Goal: Transaction & Acquisition: Purchase product/service

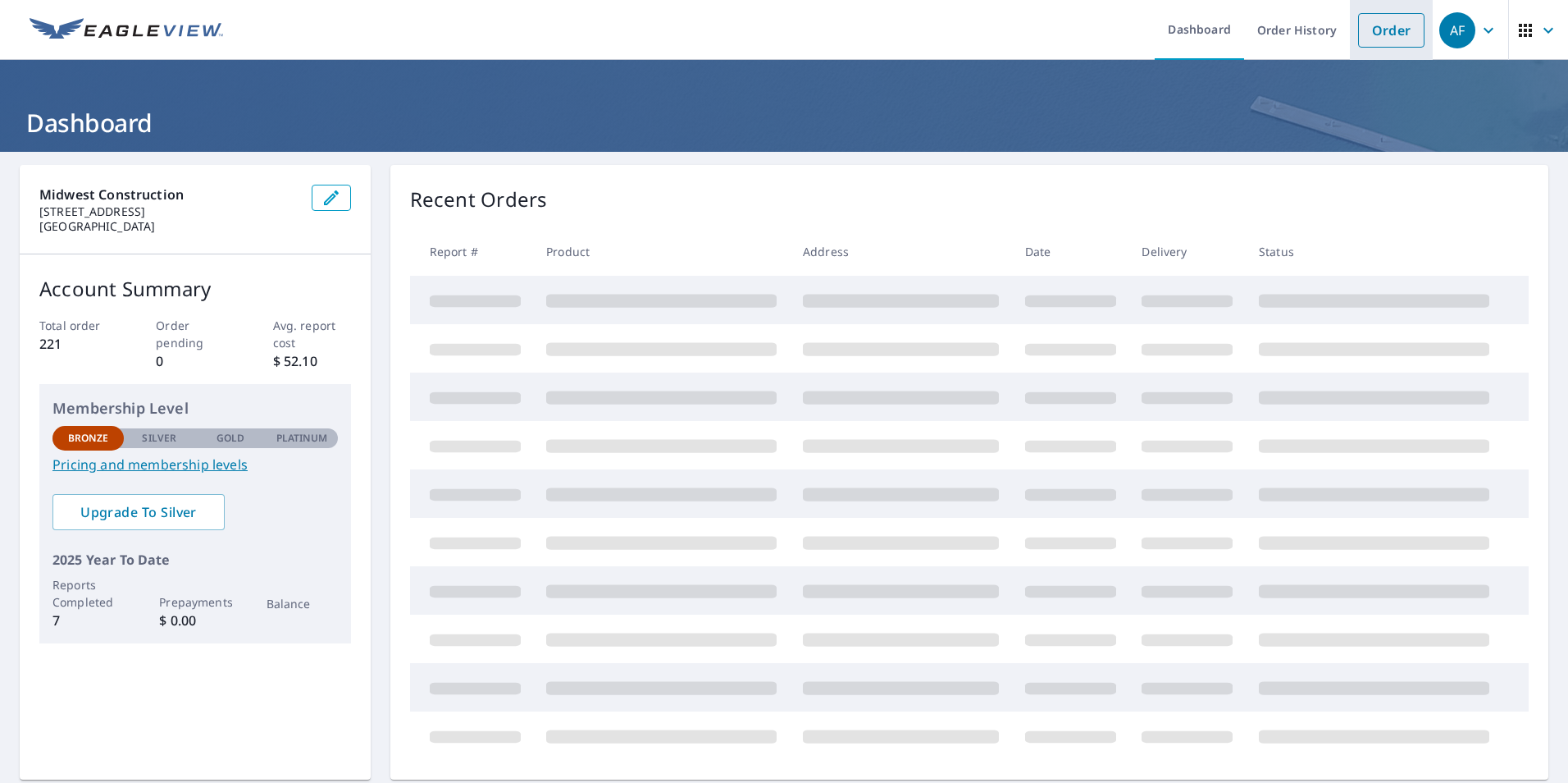
click at [1372, 31] on link "Order" at bounding box center [1391, 31] width 67 height 34
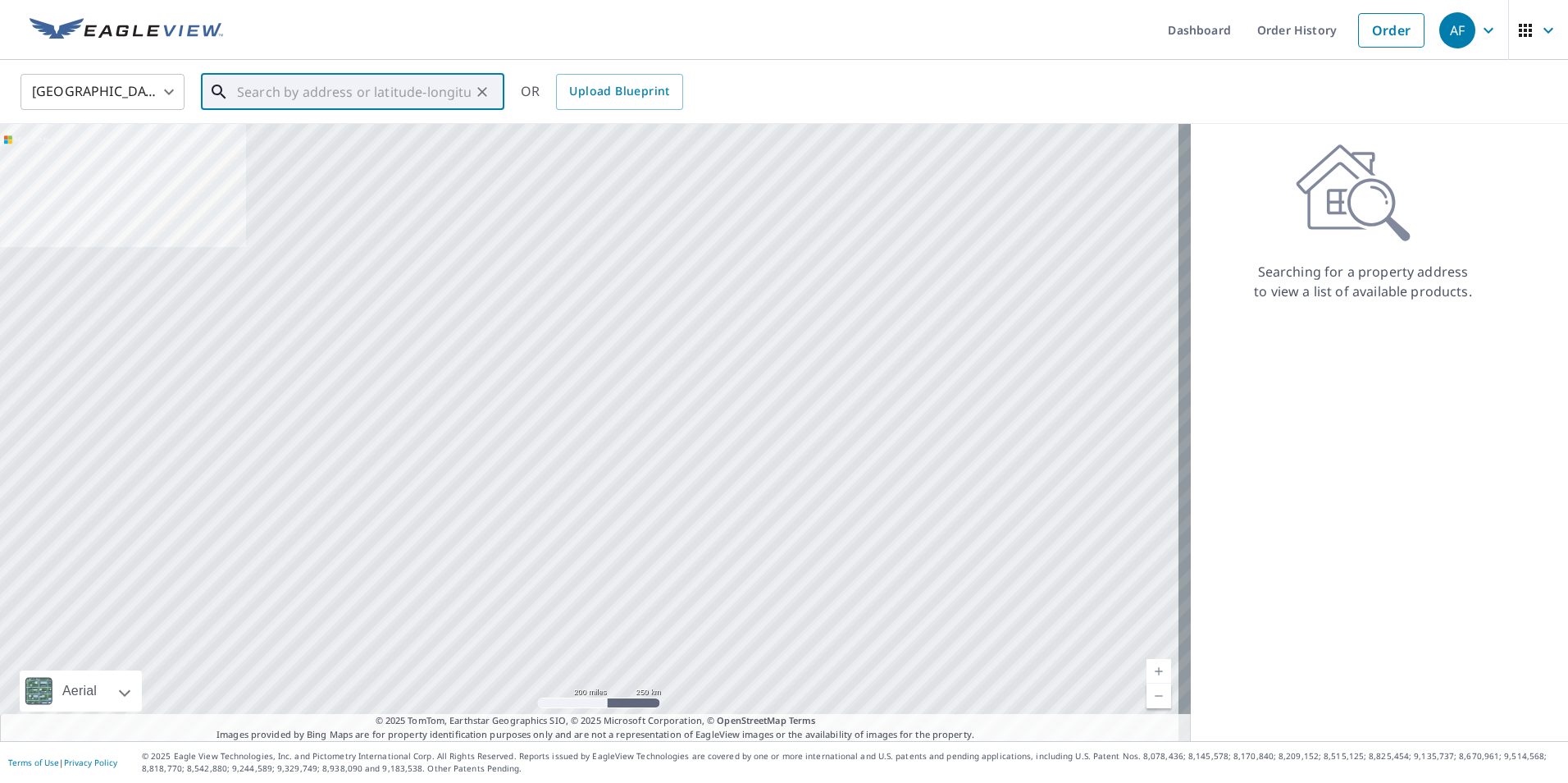
click at [309, 82] on input "text" at bounding box center [354, 91] width 234 height 46
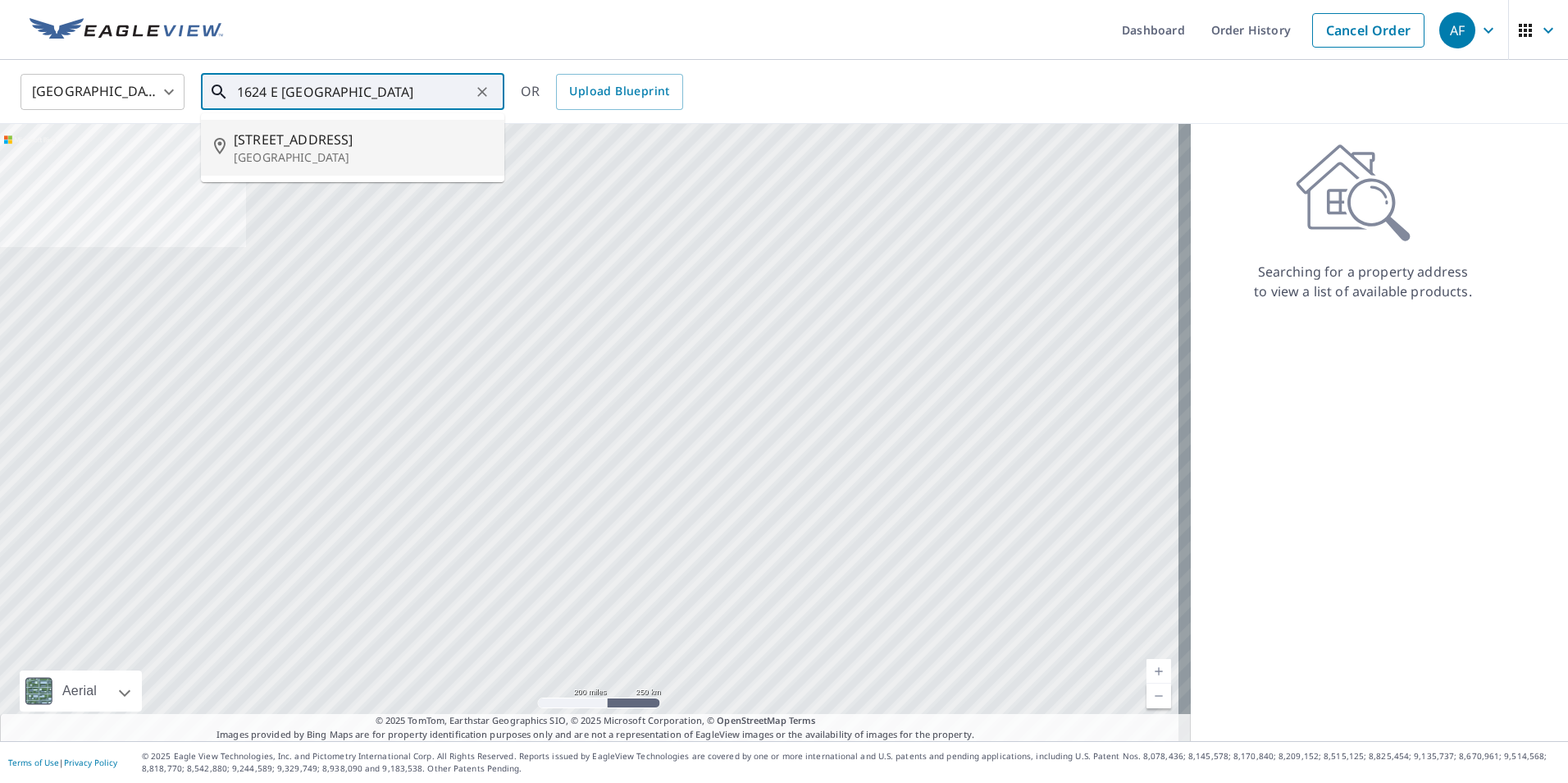
click at [298, 139] on span "[STREET_ADDRESS]" at bounding box center [362, 140] width 257 height 20
type input "[STREET_ADDRESS]"
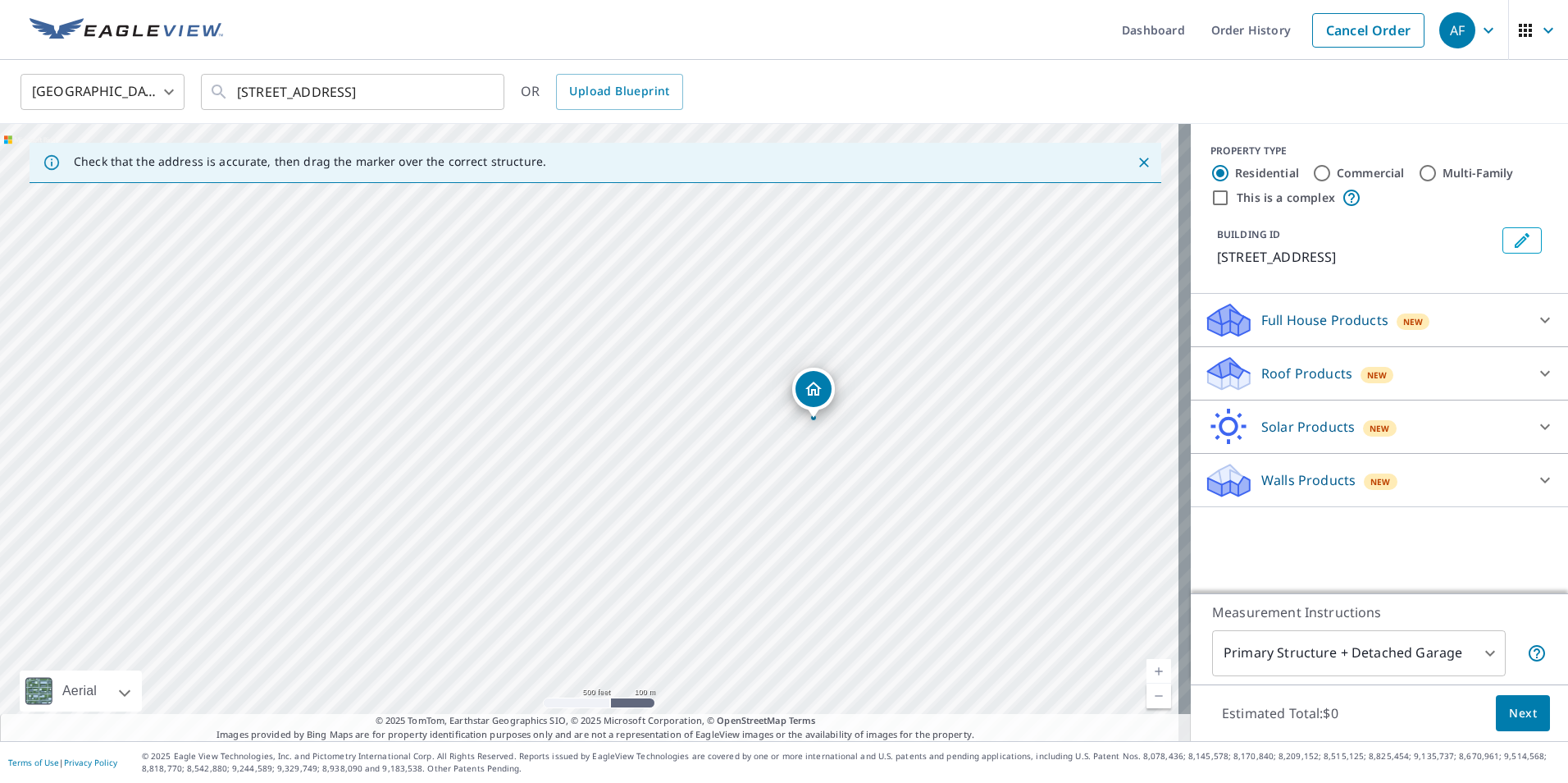
click at [1509, 713] on span "Next" at bounding box center [1523, 713] width 28 height 21
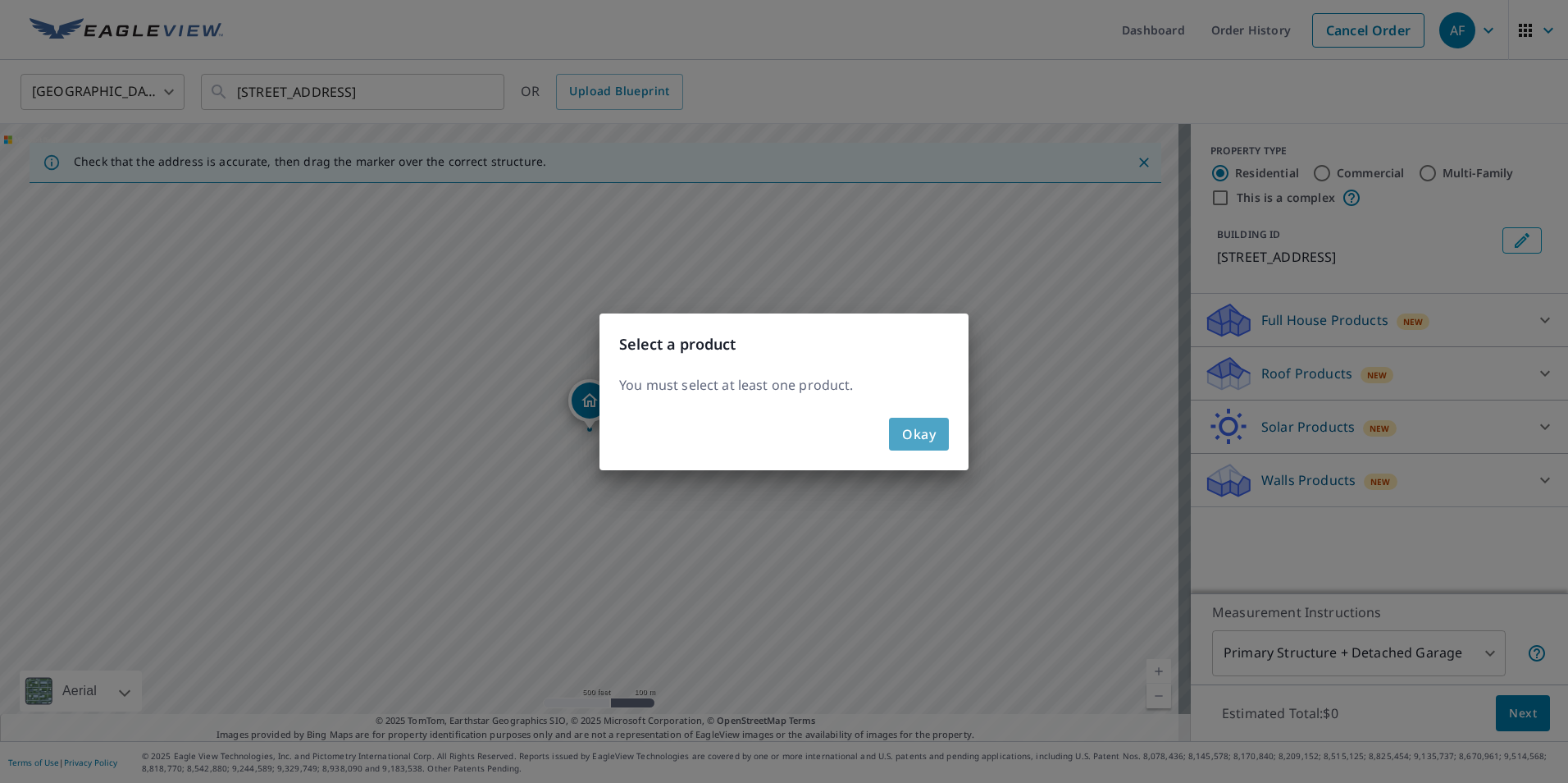
click at [919, 432] on span "Okay" at bounding box center [918, 433] width 33 height 23
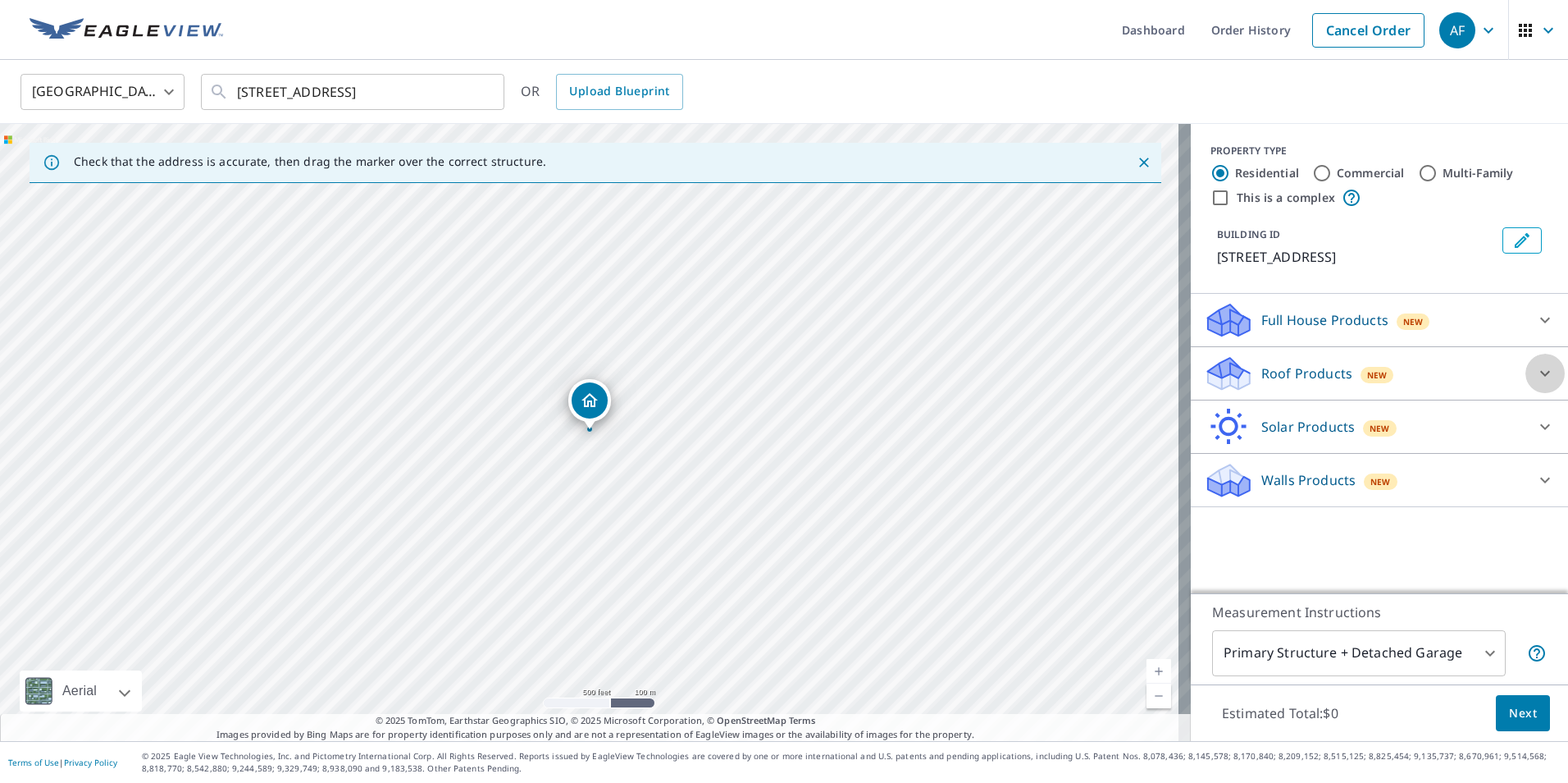
click at [1536, 372] on icon at bounding box center [1545, 373] width 20 height 20
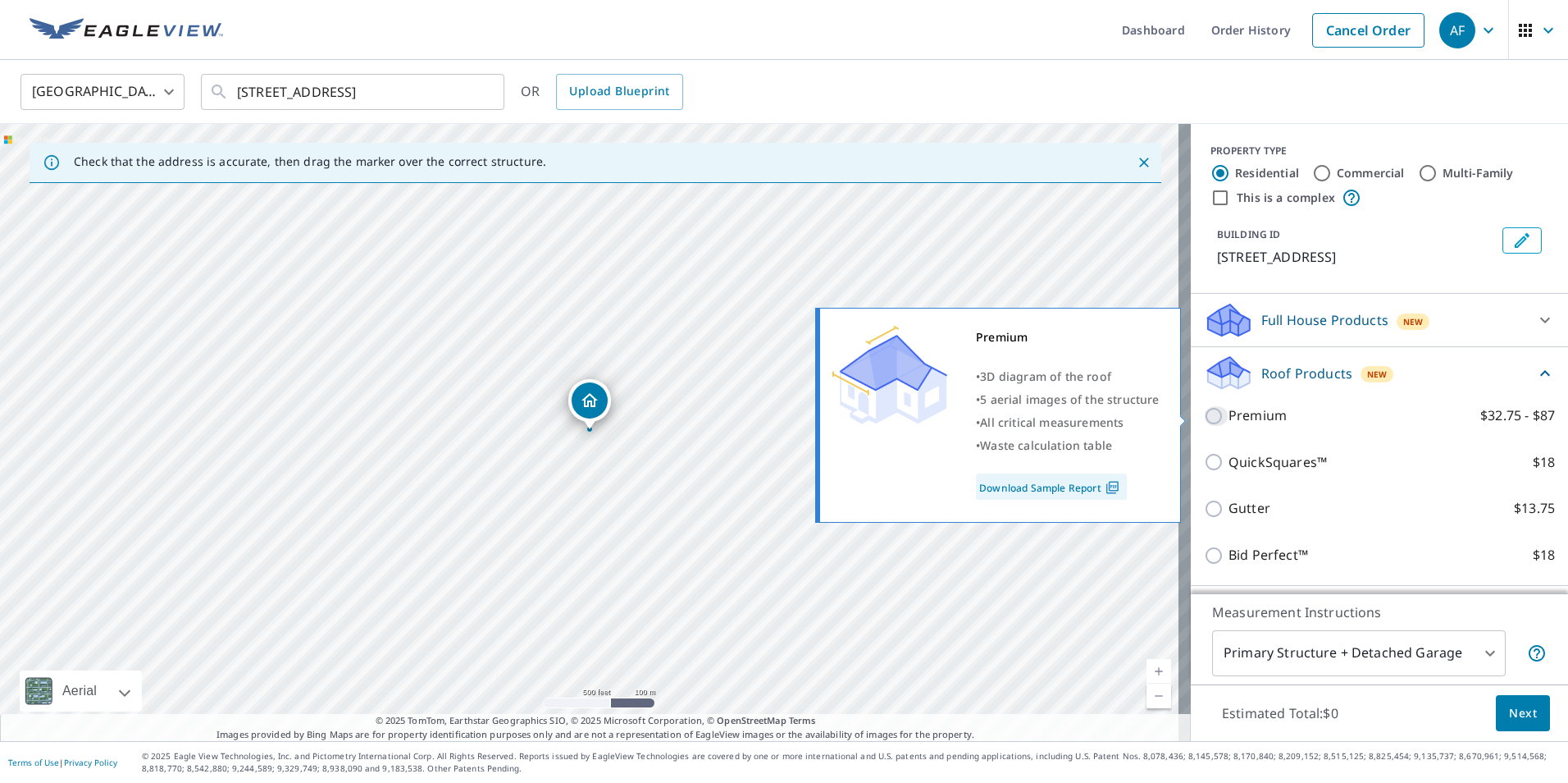
click at [1209, 415] on input "Premium $32.75 - $87" at bounding box center [1216, 416] width 24 height 20
checkbox input "true"
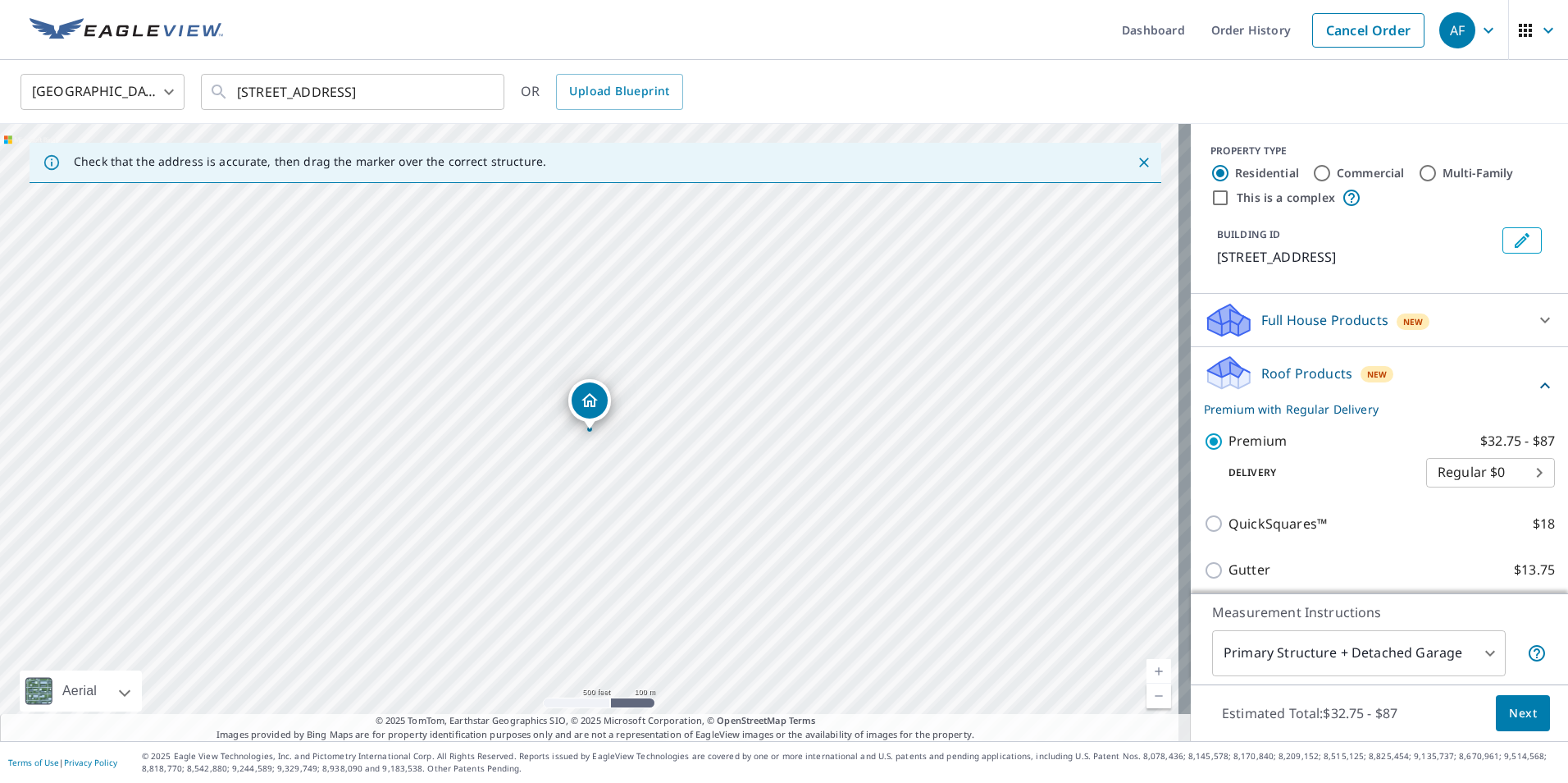
click at [1509, 716] on span "Next" at bounding box center [1523, 713] width 28 height 21
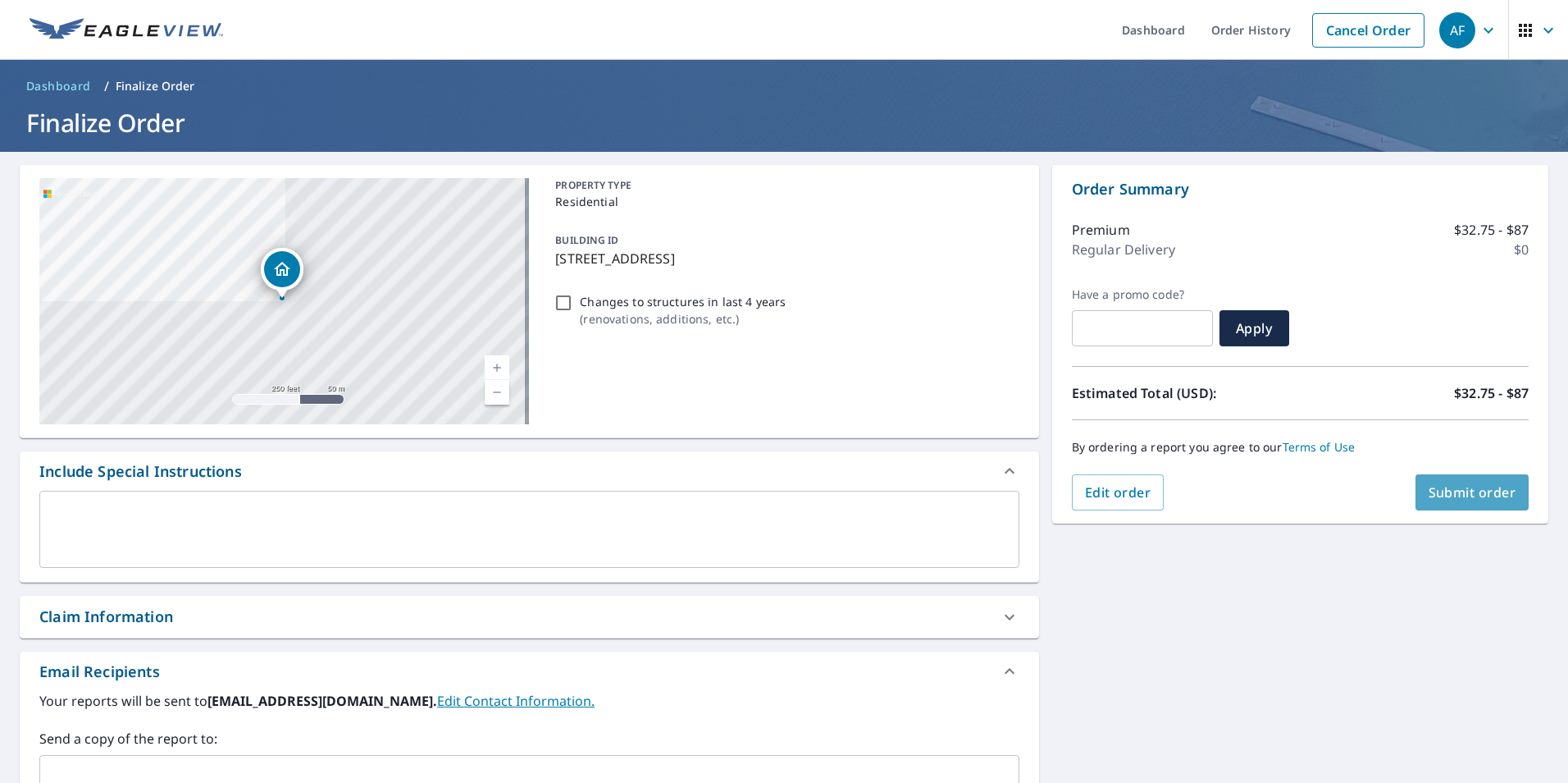
click at [1452, 497] on span "Submit order" at bounding box center [1471, 492] width 88 height 18
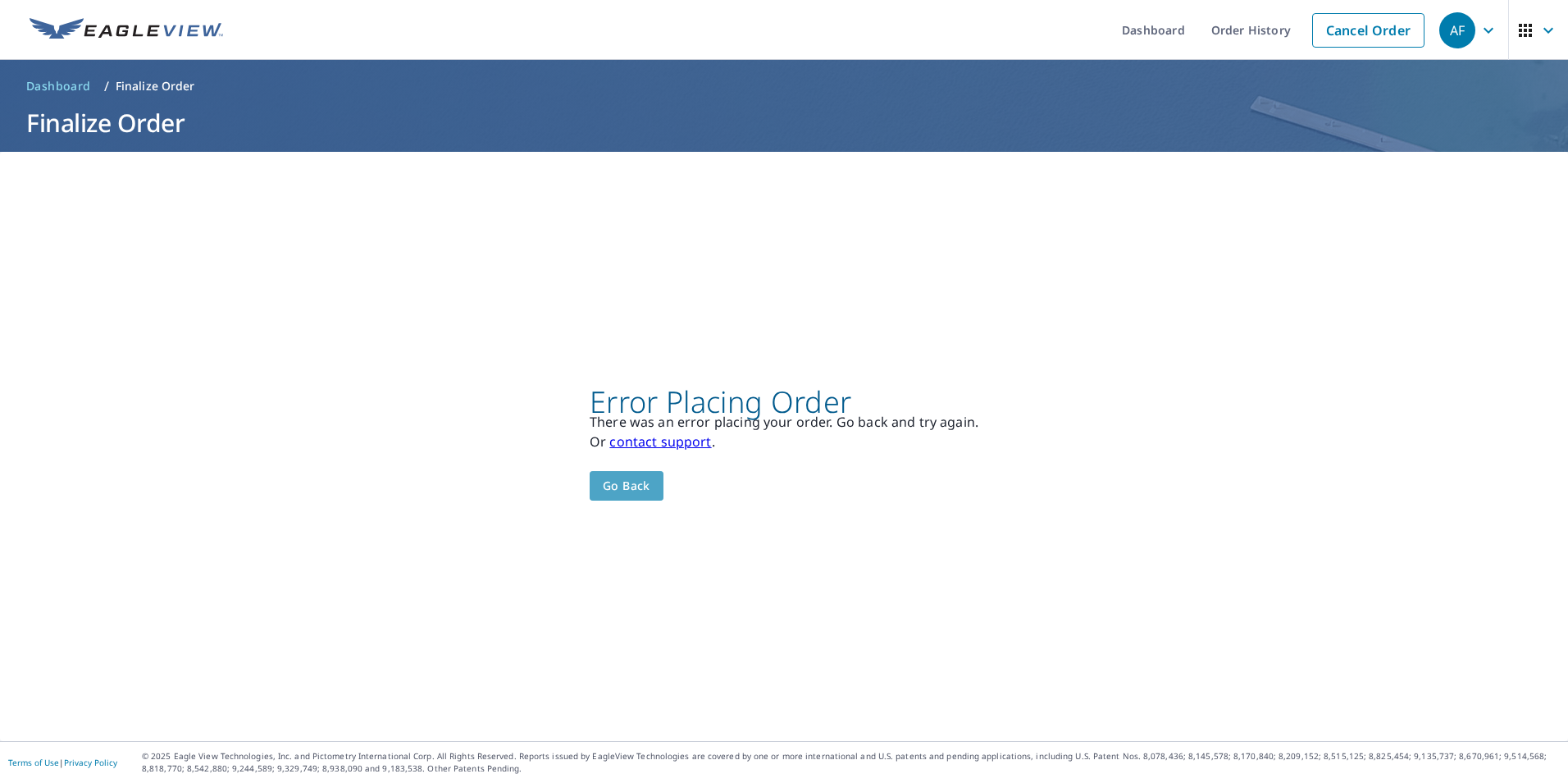
click at [625, 486] on span "Go back" at bounding box center [626, 486] width 48 height 21
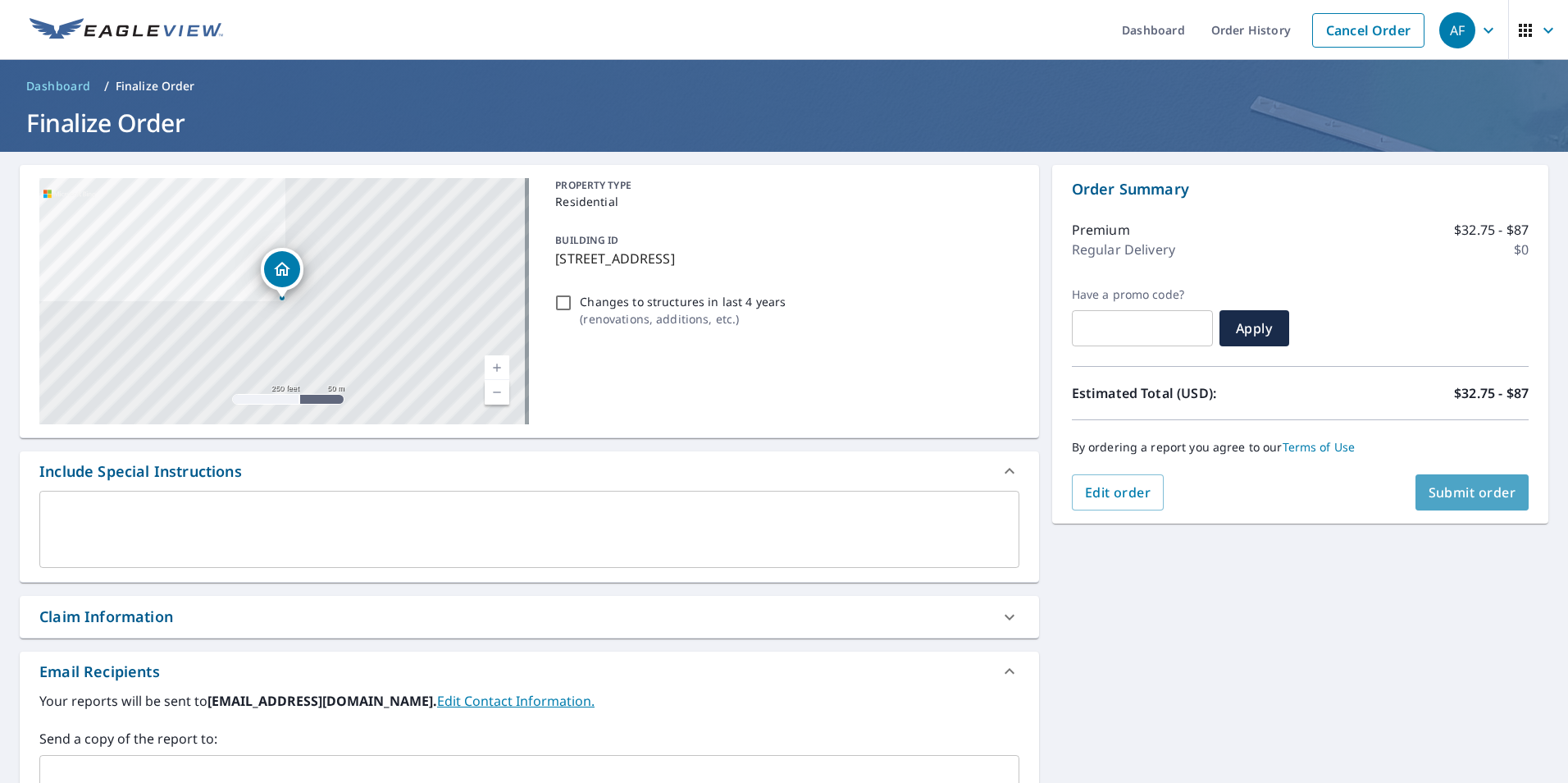
click at [1468, 489] on span "Submit order" at bounding box center [1471, 492] width 88 height 18
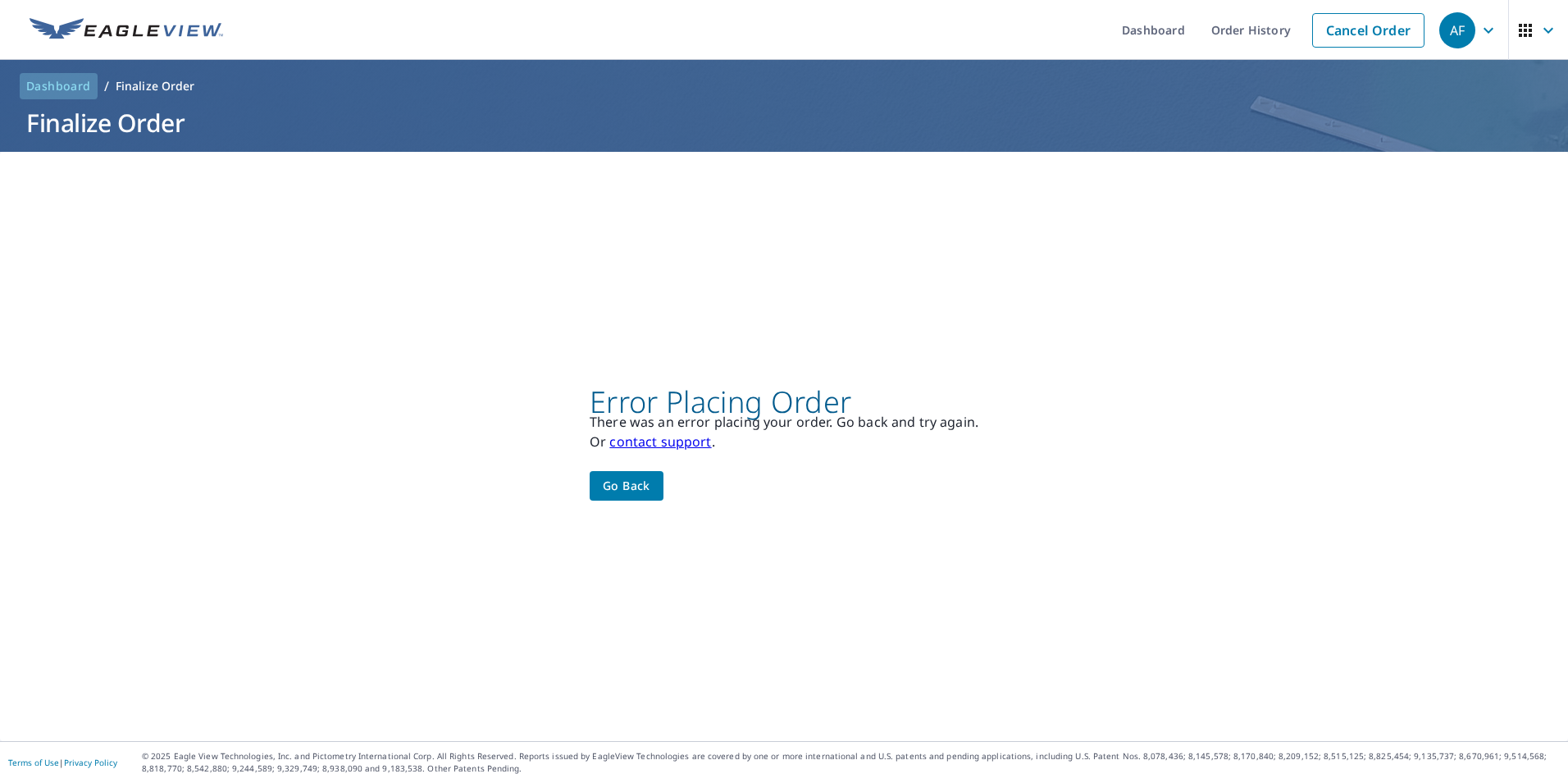
click at [53, 84] on span "Dashboard" at bounding box center [59, 86] width 65 height 16
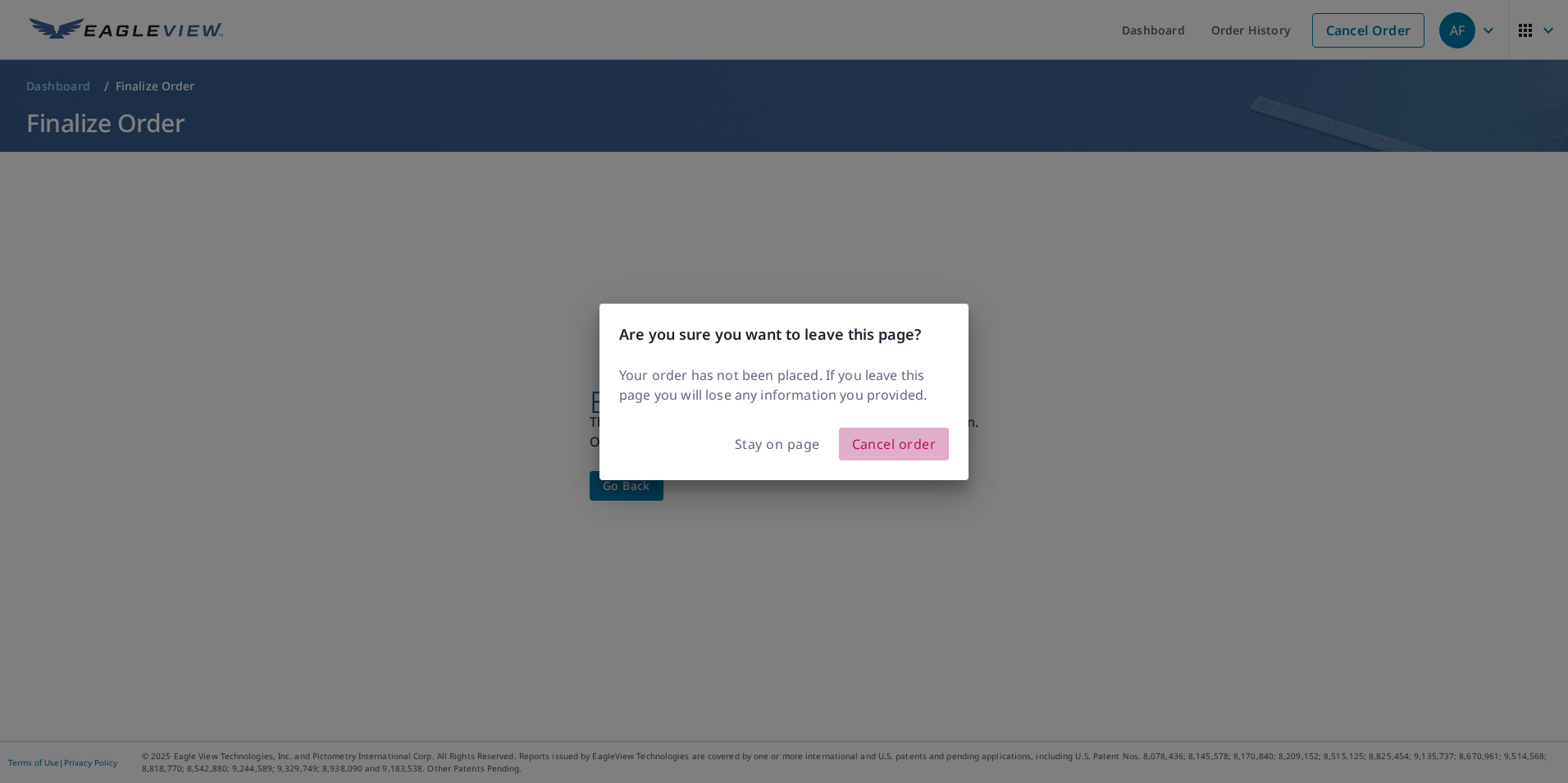
click at [903, 443] on span "Cancel order" at bounding box center [895, 443] width 85 height 23
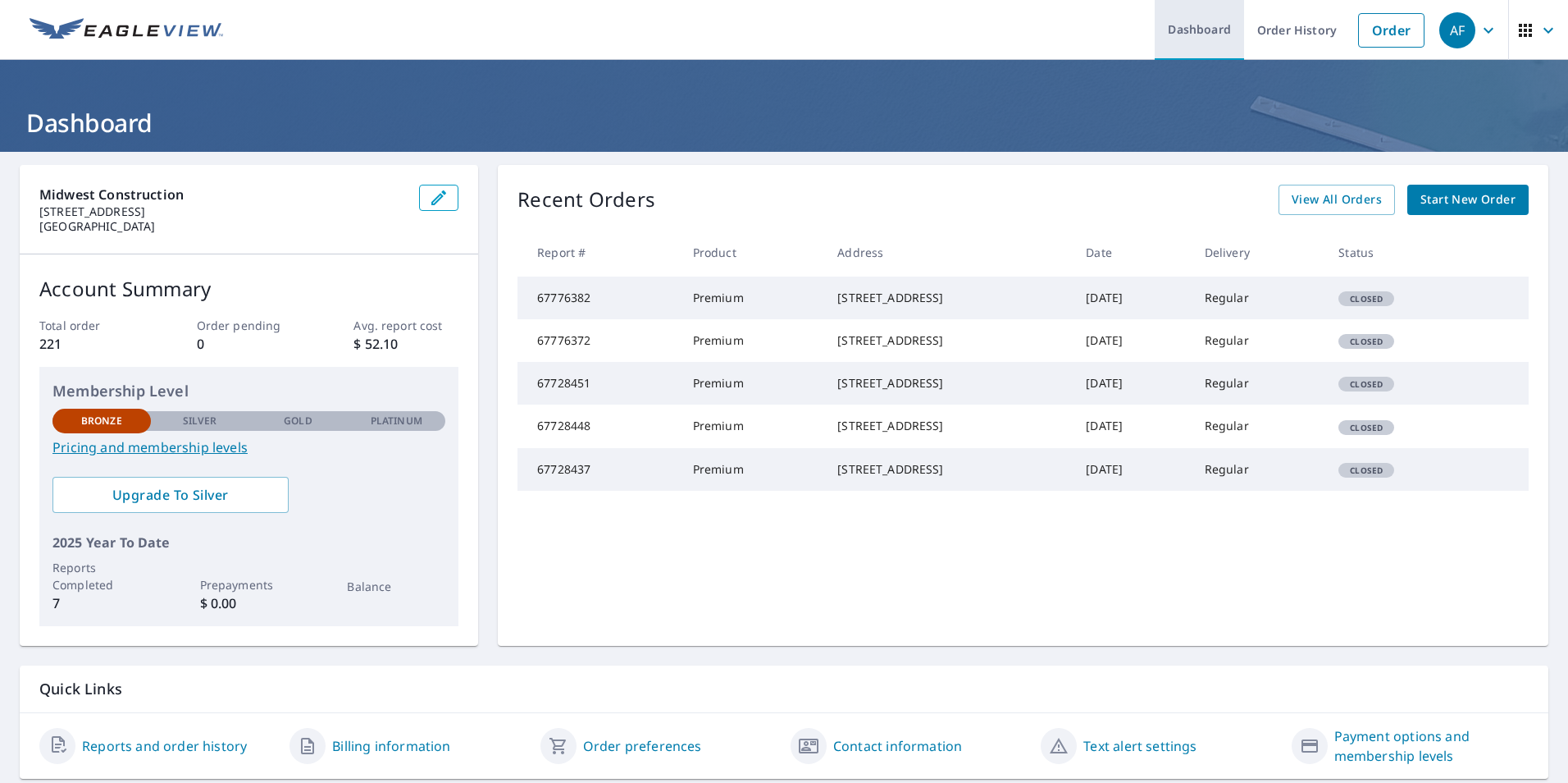
click at [1178, 25] on link "Dashboard" at bounding box center [1199, 30] width 89 height 60
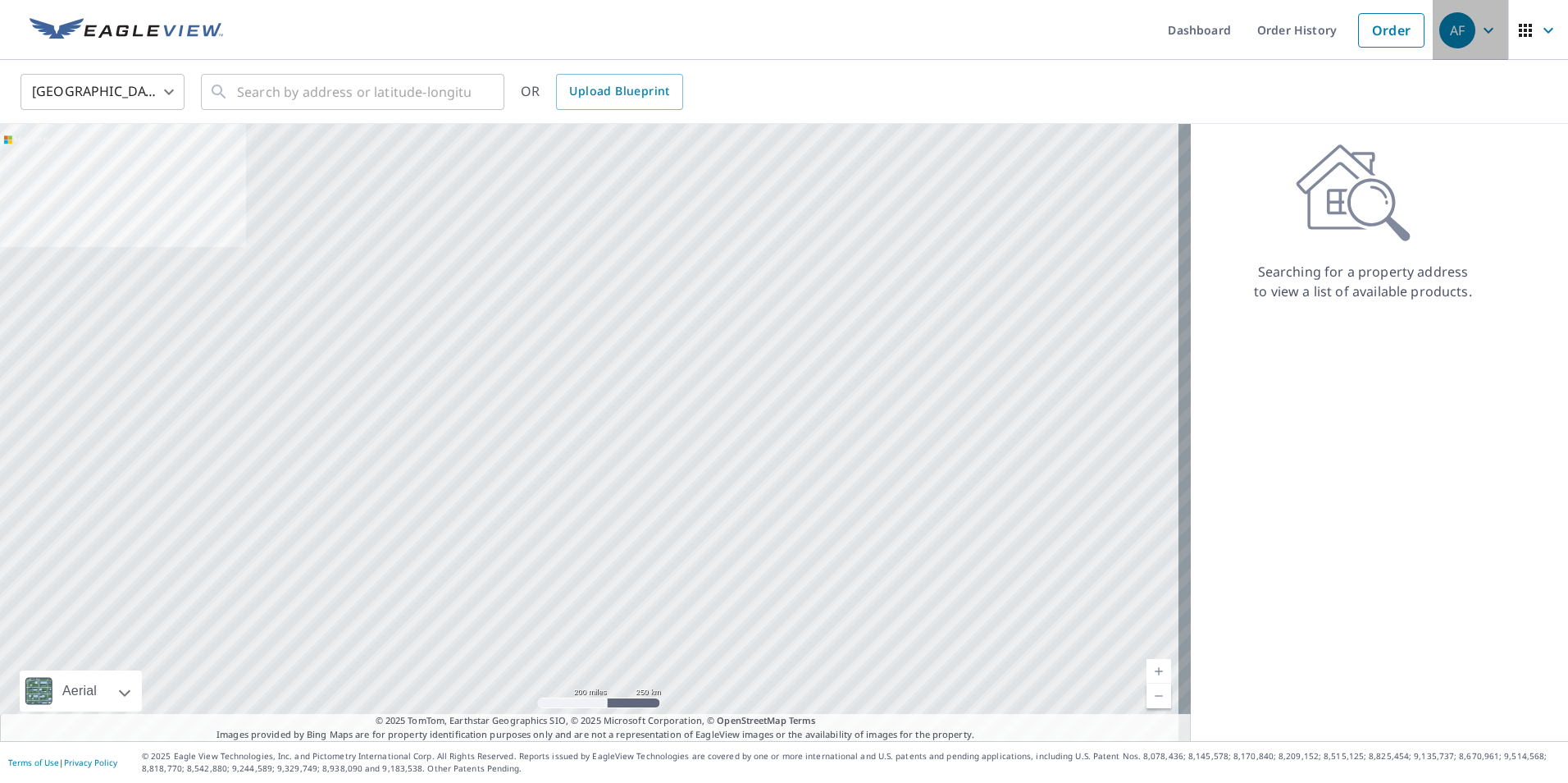
click at [1480, 27] on icon "button" at bounding box center [1489, 31] width 20 height 20
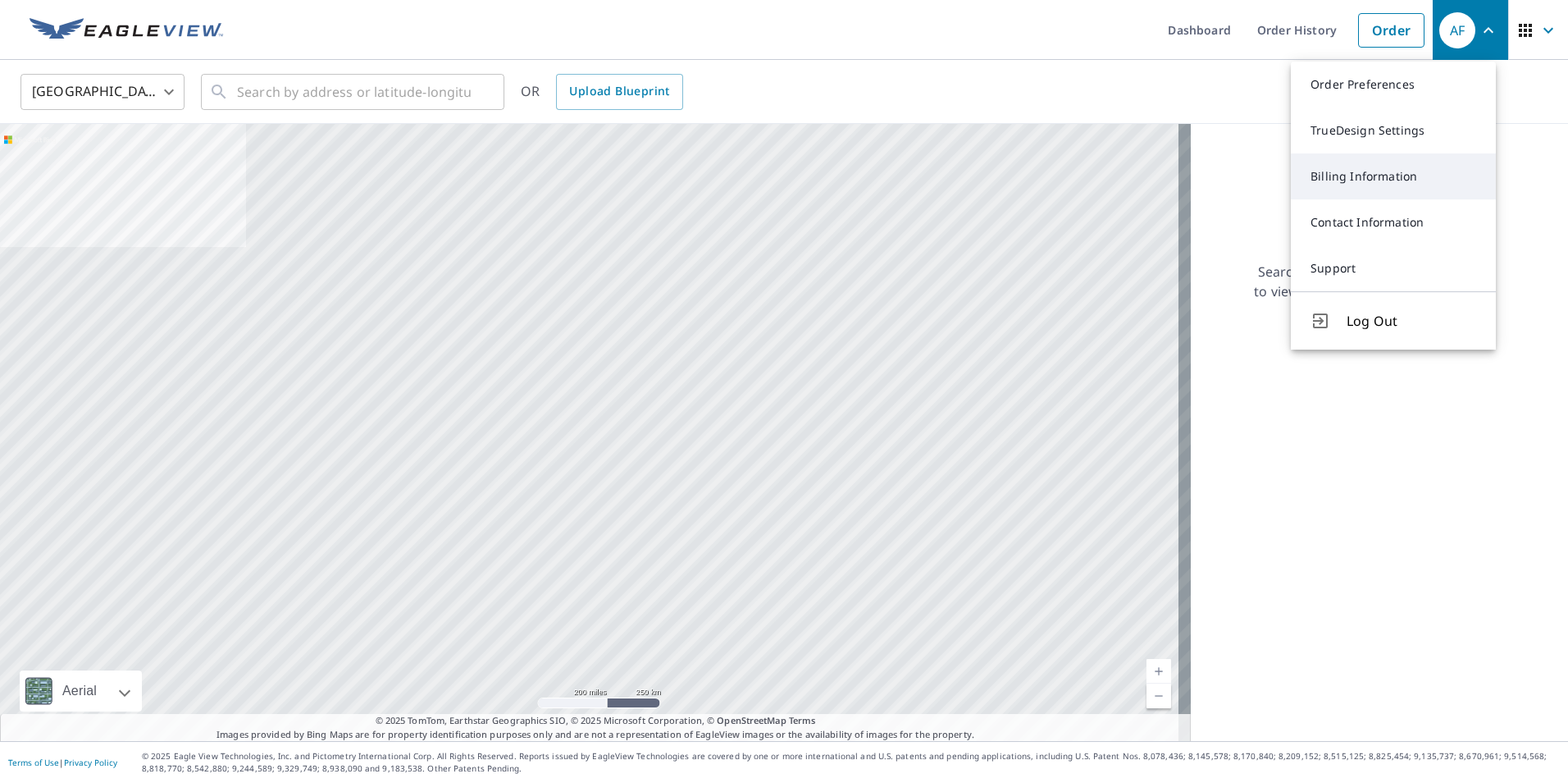
click at [1339, 176] on link "Billing Information" at bounding box center [1393, 176] width 205 height 46
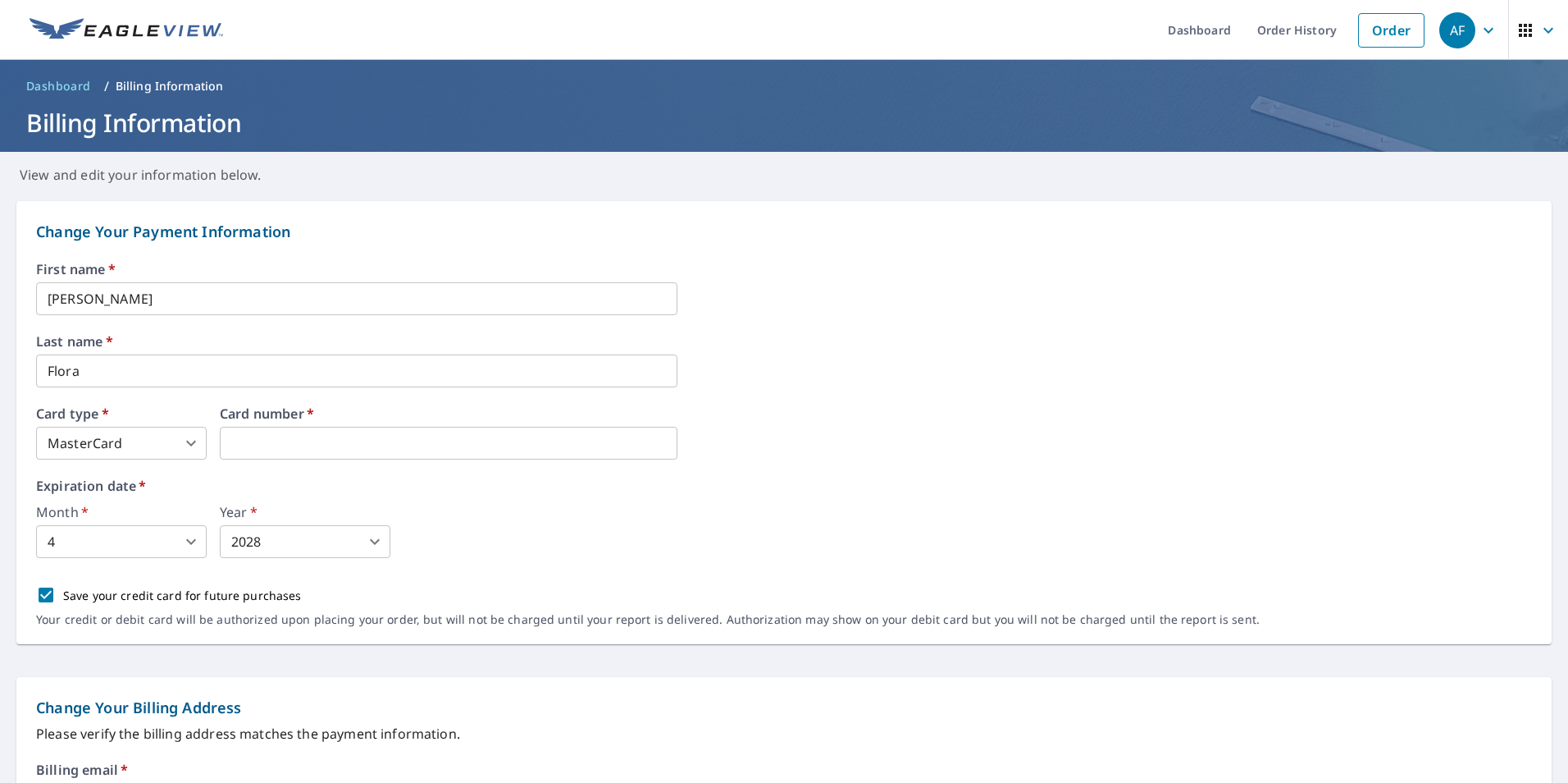
click at [1009, 509] on div "Month   * 4 4 ​ Year   * 2028 2028 ​" at bounding box center [784, 532] width 1496 height 52
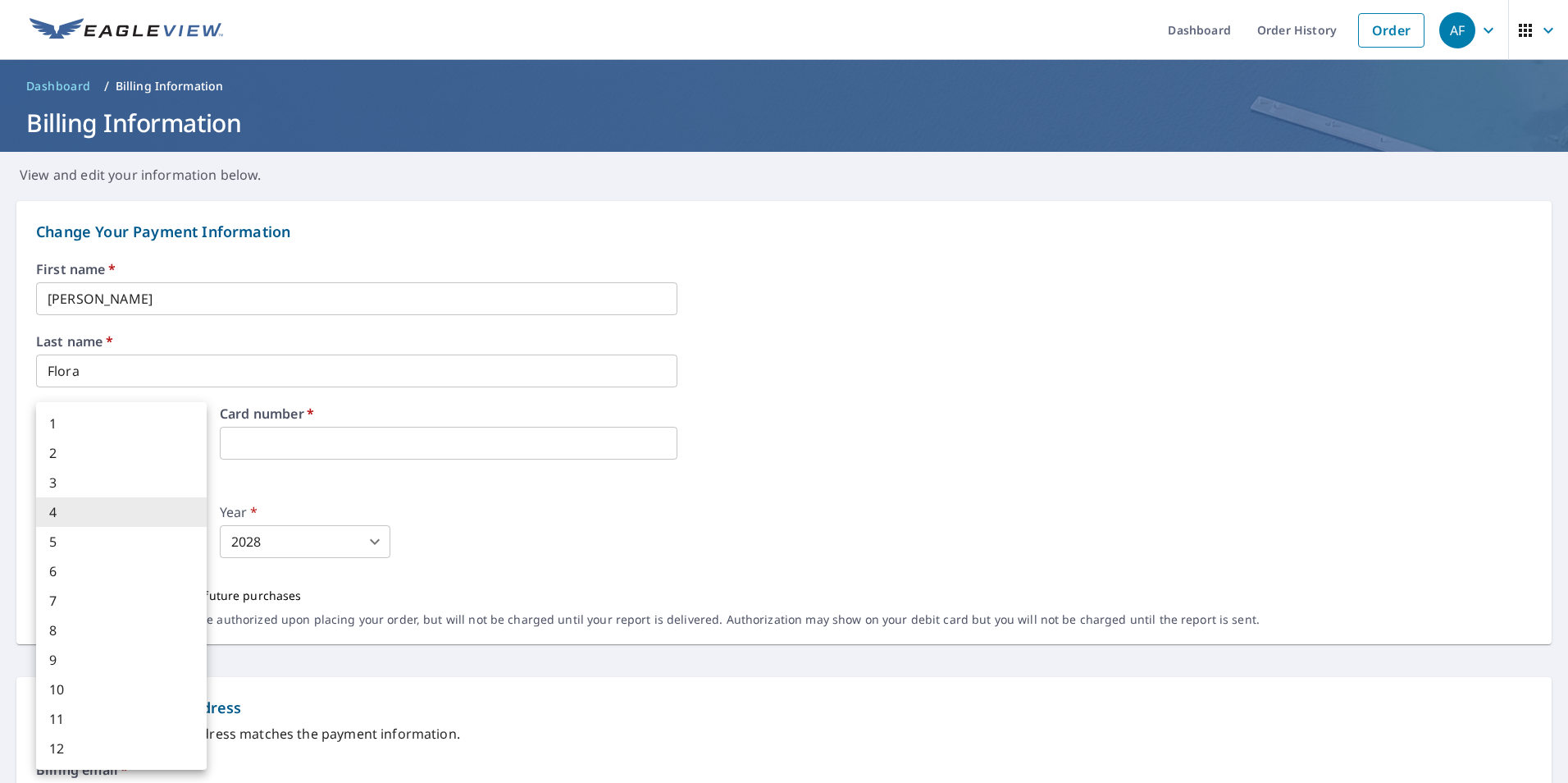
click at [190, 537] on body "AF AF Dashboard Order History Order AF Dashboard / Billing Information Billing …" at bounding box center [784, 391] width 1568 height 783
click at [59, 656] on li "9" at bounding box center [121, 659] width 171 height 30
type input "9"
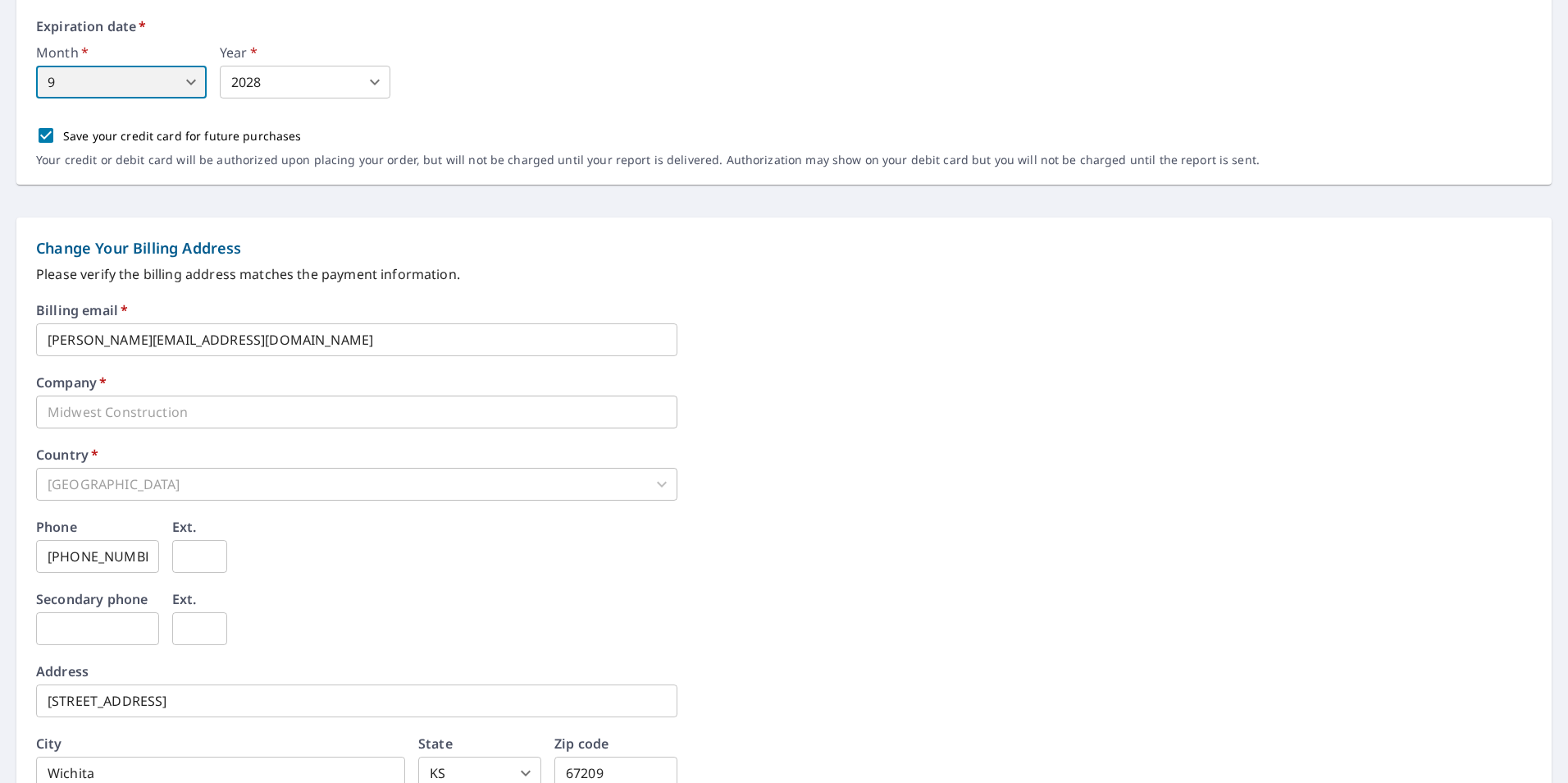
scroll to position [594, 0]
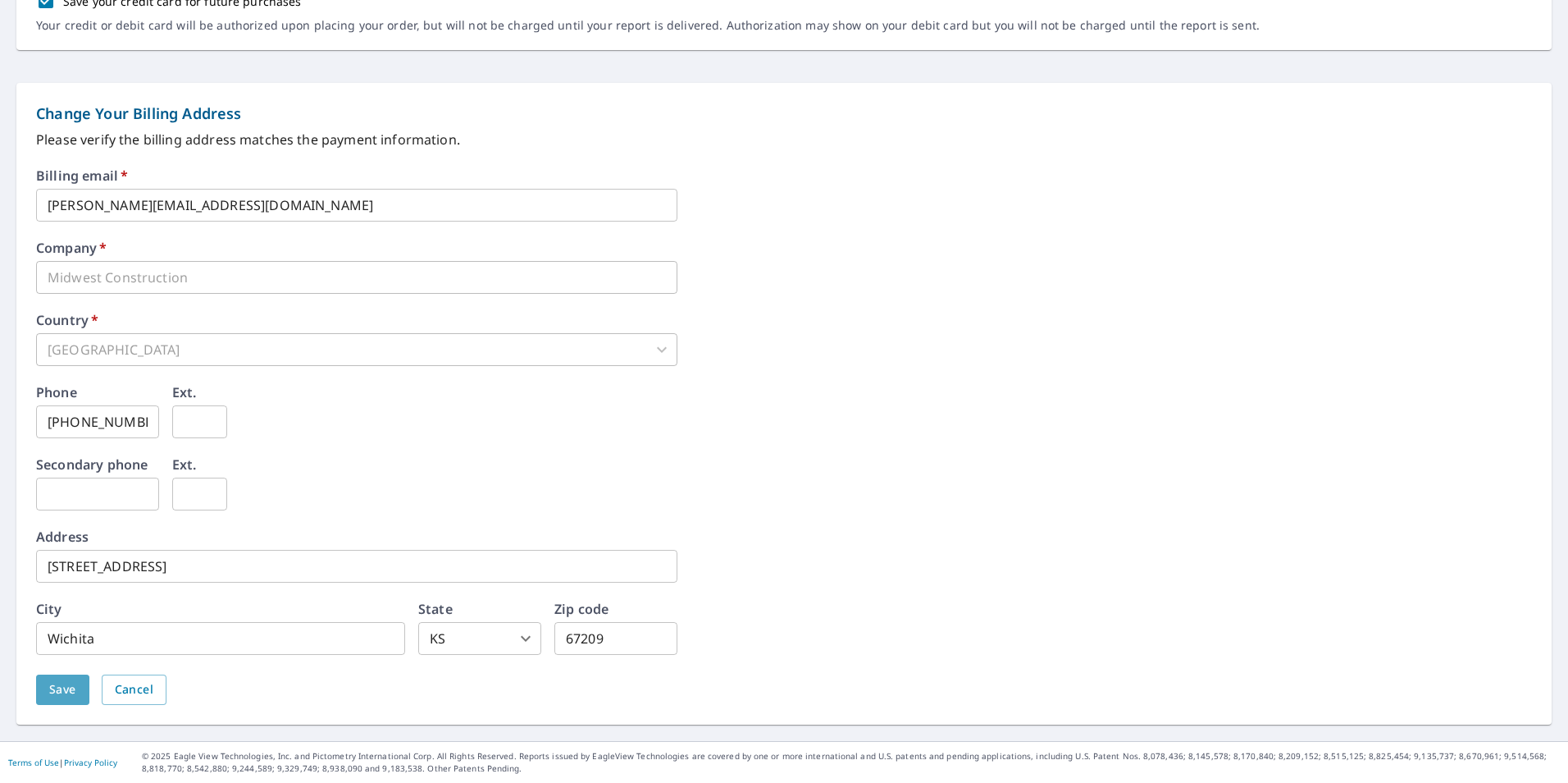
click at [60, 685] on span "Save" at bounding box center [63, 689] width 27 height 21
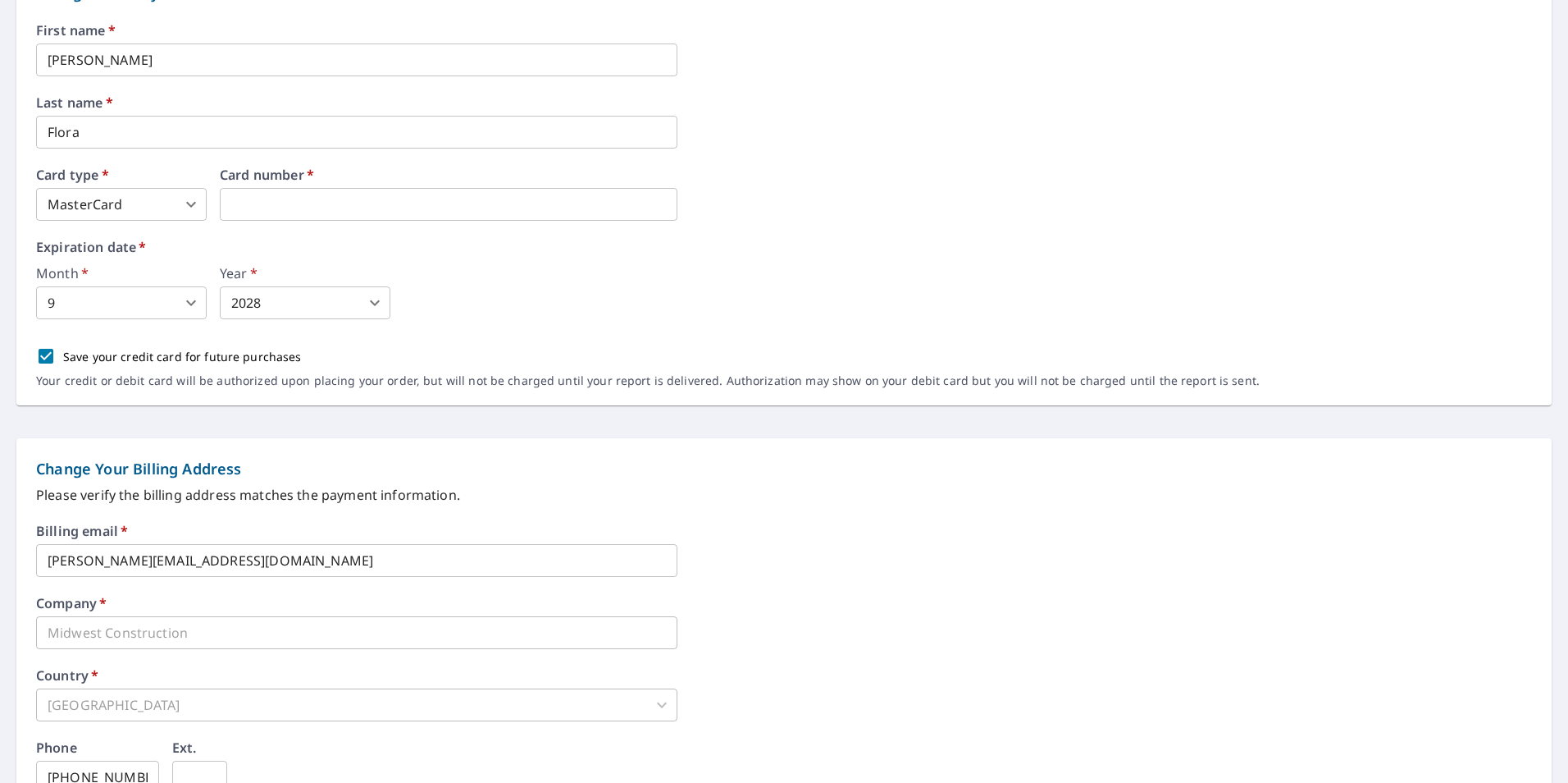
scroll to position [0, 0]
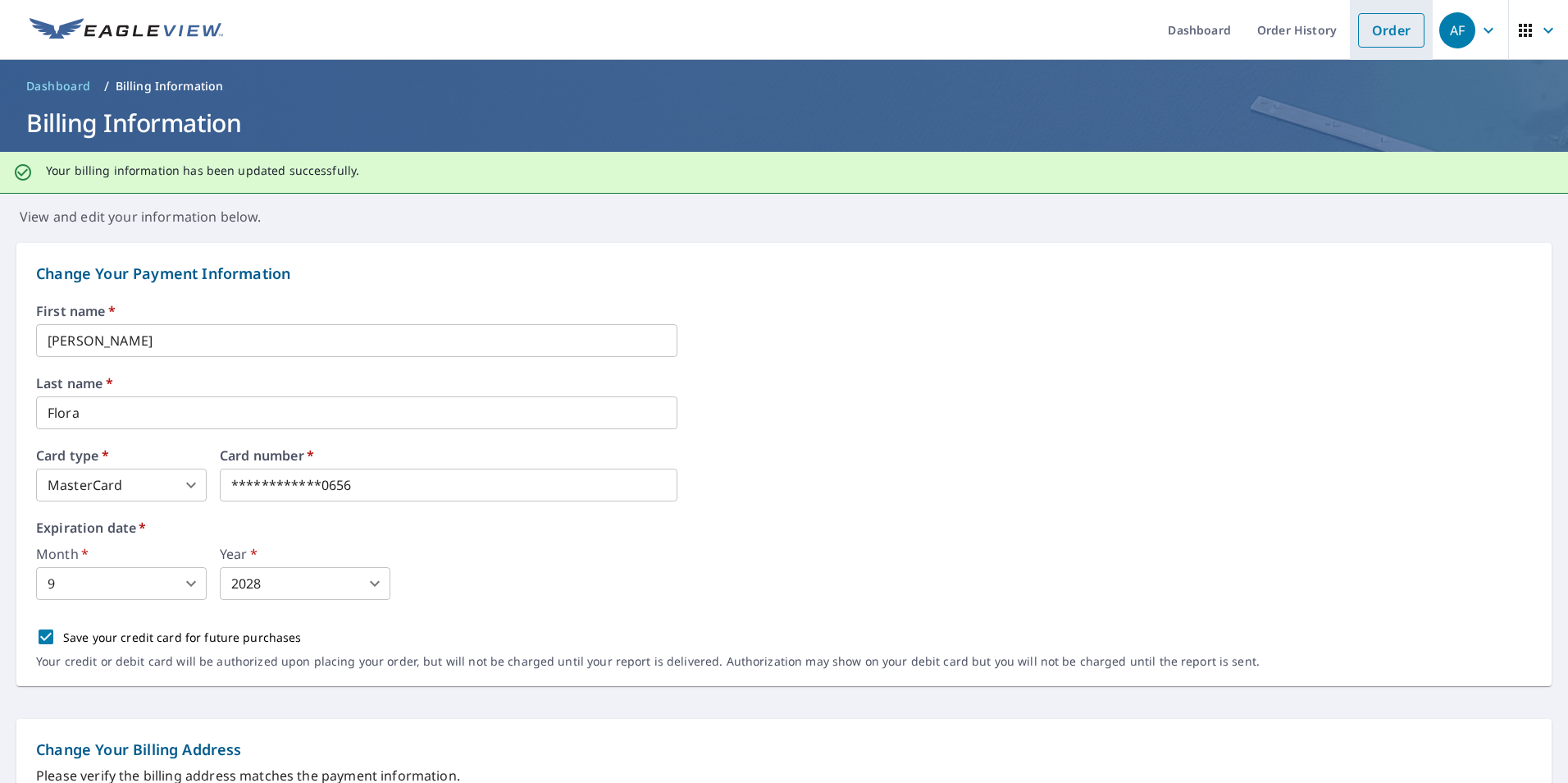
click at [1389, 34] on link "Order" at bounding box center [1391, 31] width 67 height 34
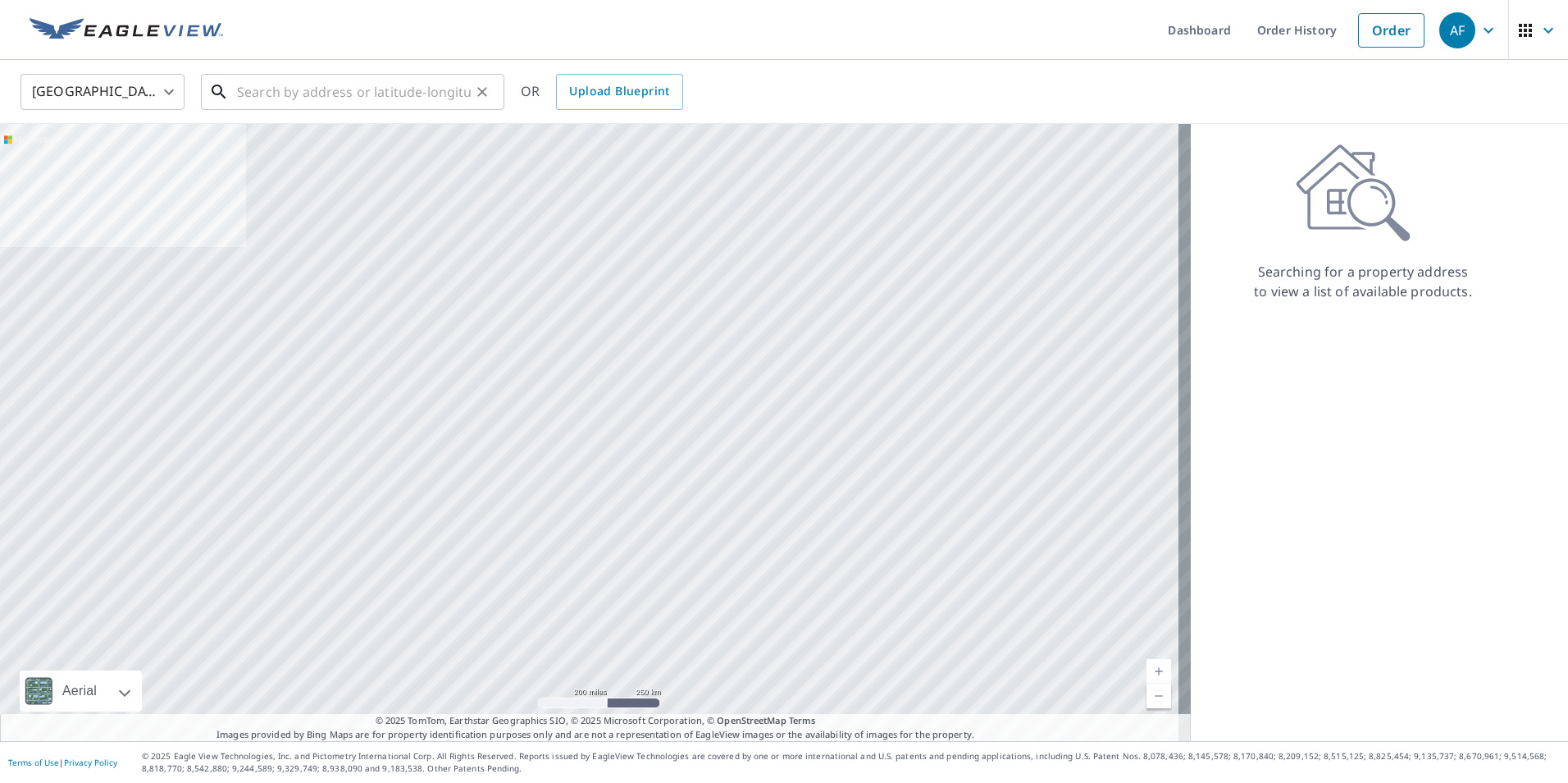
click at [272, 90] on input "text" at bounding box center [354, 91] width 234 height 46
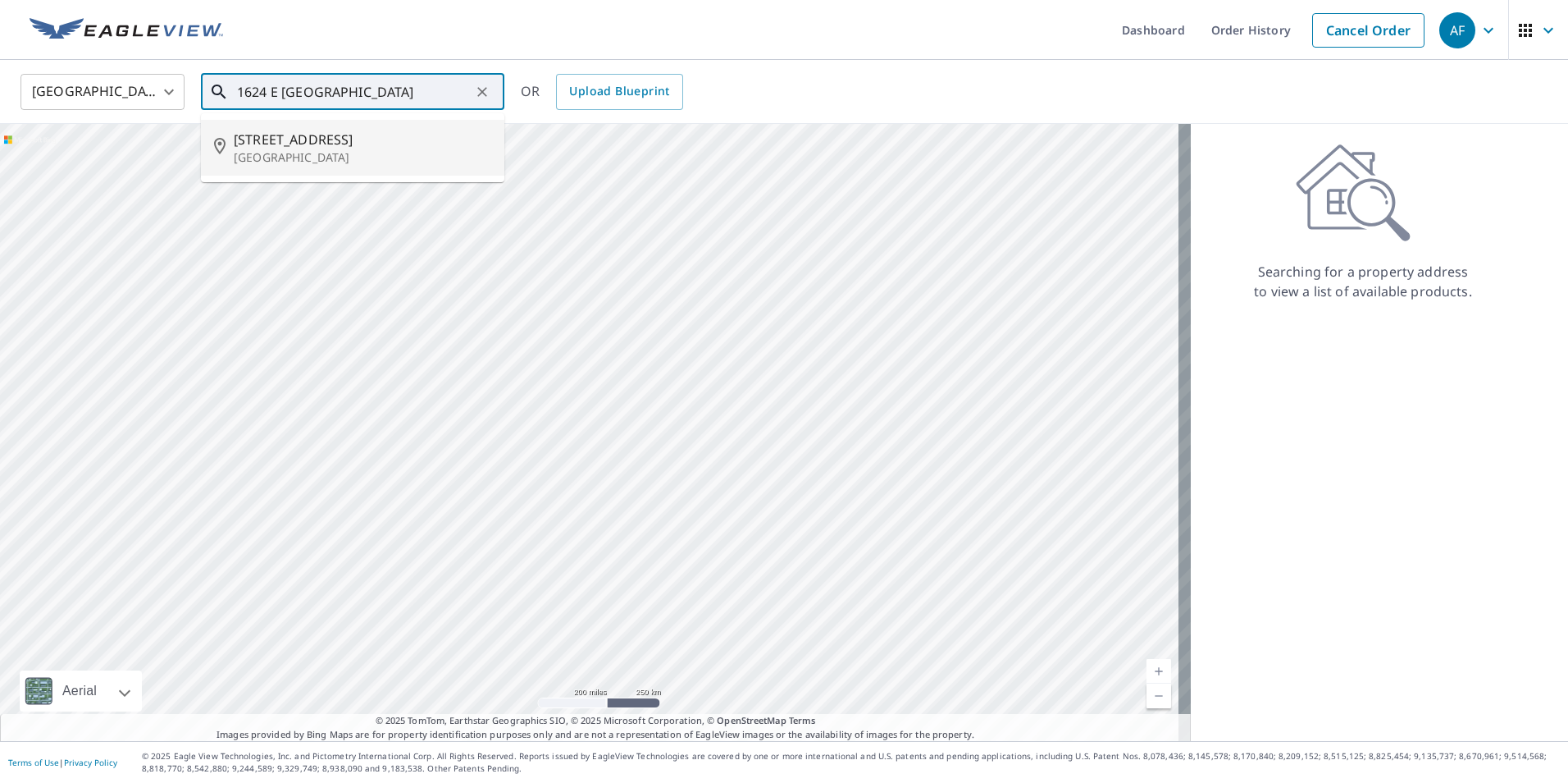
click at [298, 161] on p "[GEOGRAPHIC_DATA]" at bounding box center [362, 157] width 257 height 16
type input "[STREET_ADDRESS]"
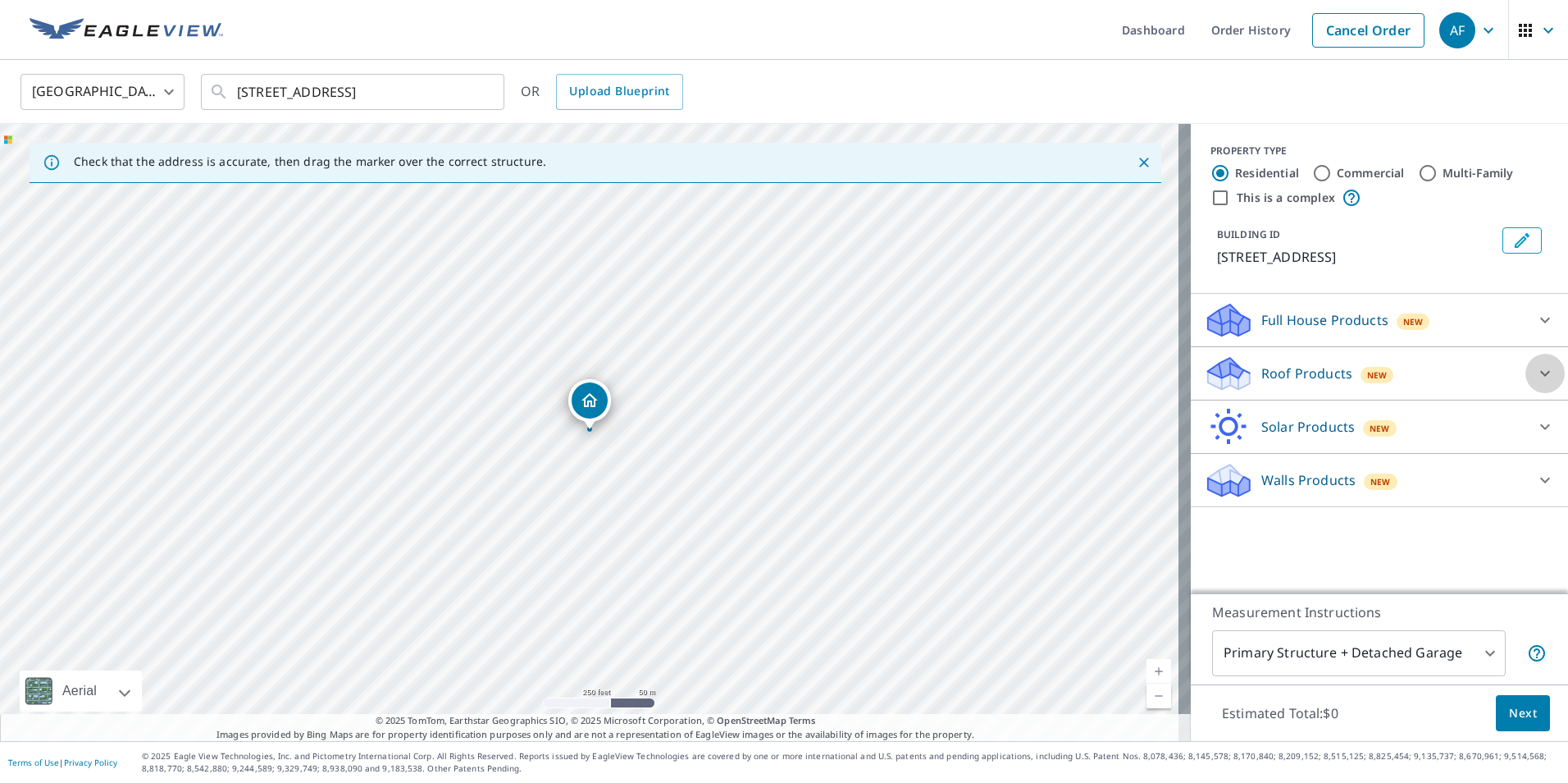
click at [1536, 372] on icon at bounding box center [1545, 373] width 20 height 20
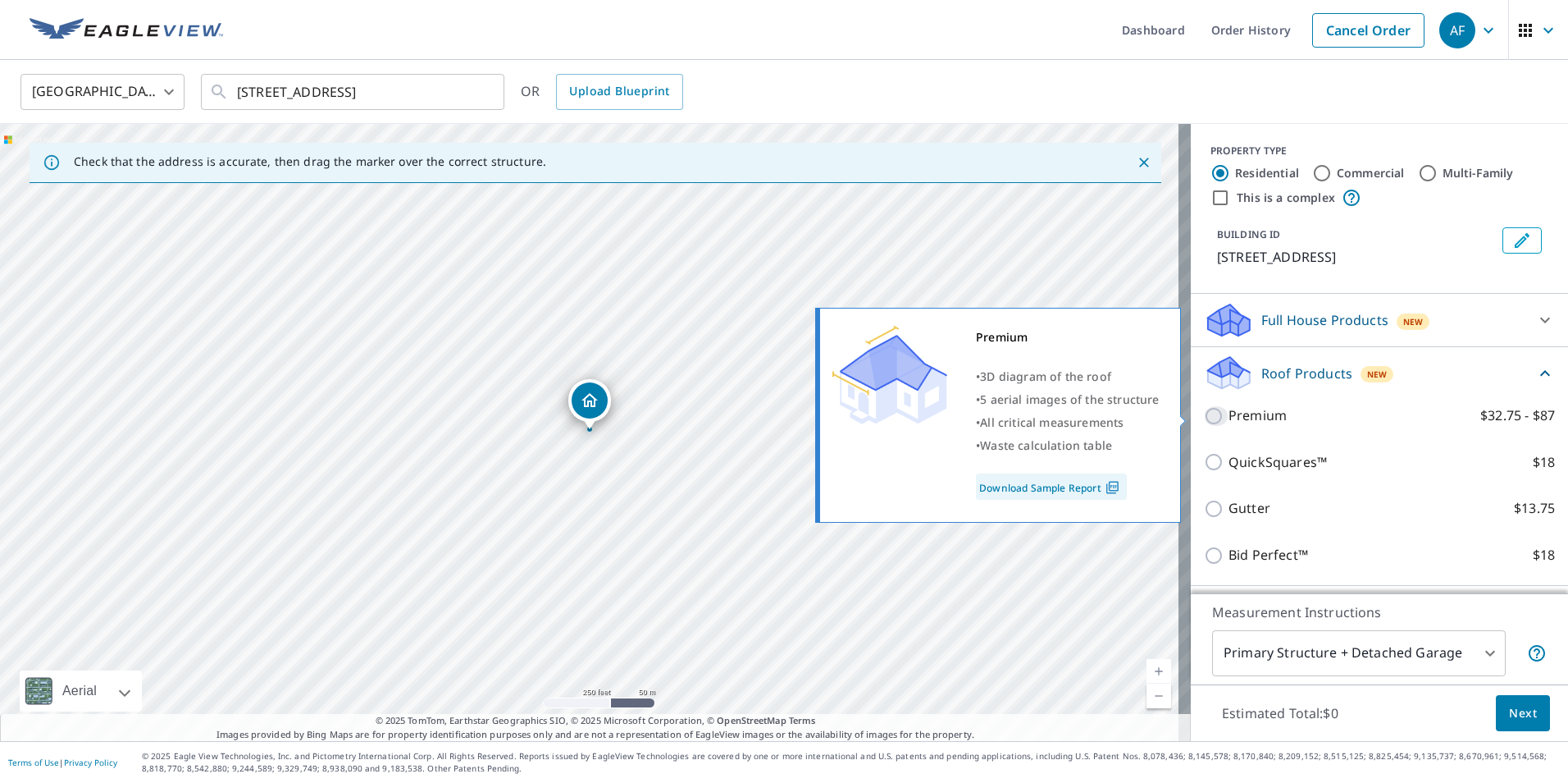
click at [1204, 416] on input "Premium $32.75 - $87" at bounding box center [1216, 416] width 24 height 20
checkbox input "true"
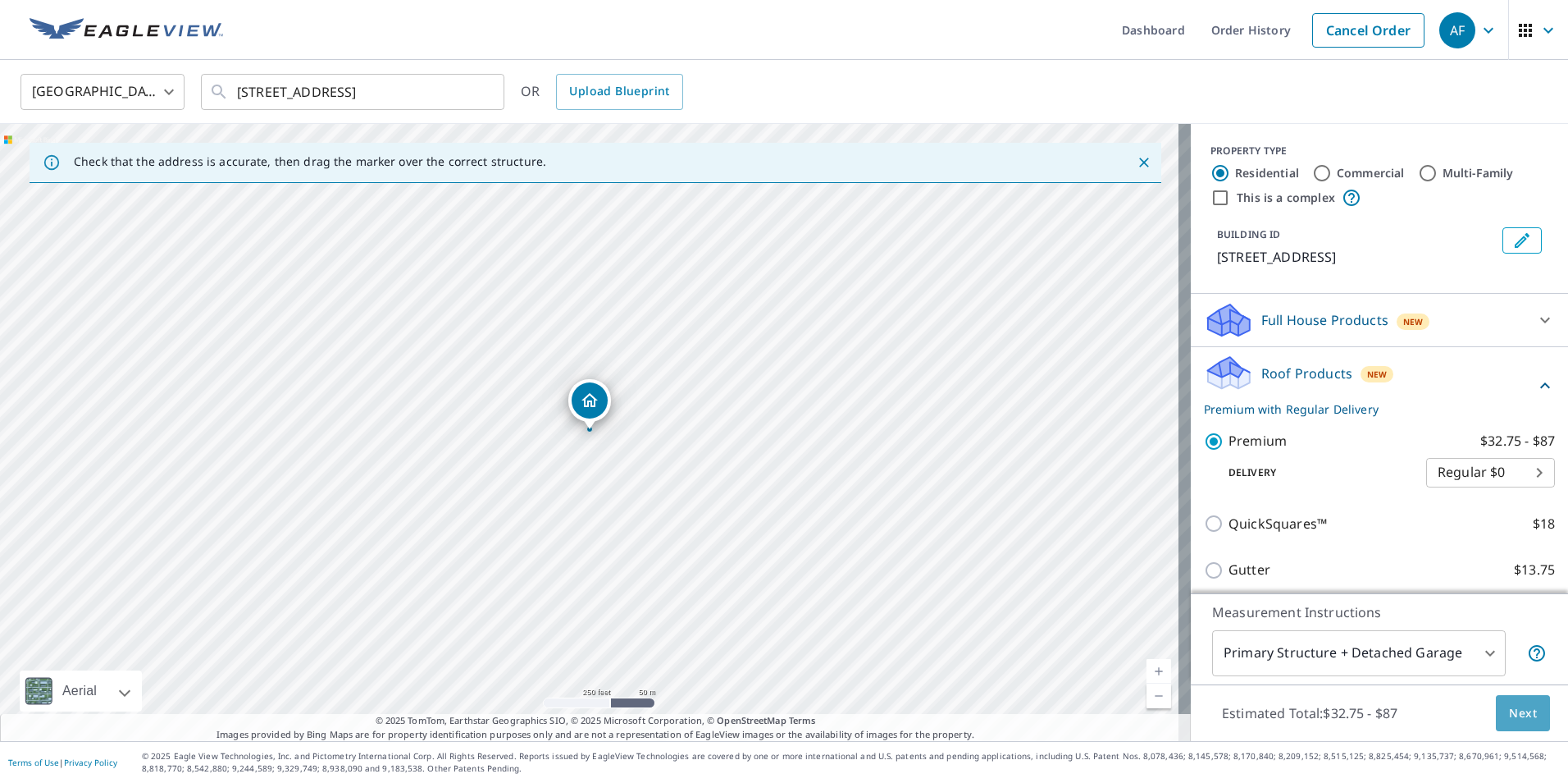
click at [1509, 722] on span "Next" at bounding box center [1523, 713] width 28 height 21
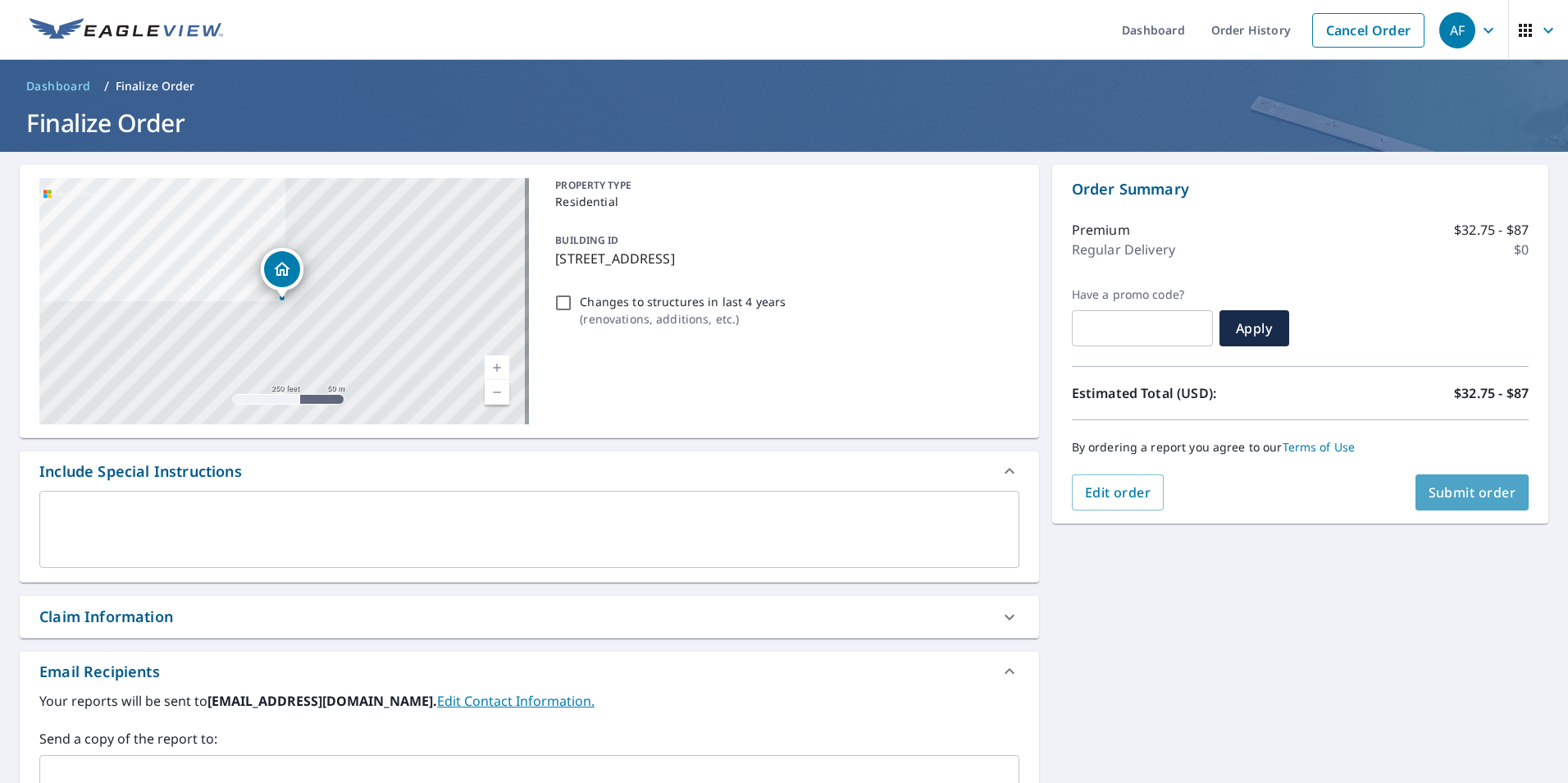
click at [1448, 489] on span "Submit order" at bounding box center [1471, 492] width 88 height 18
